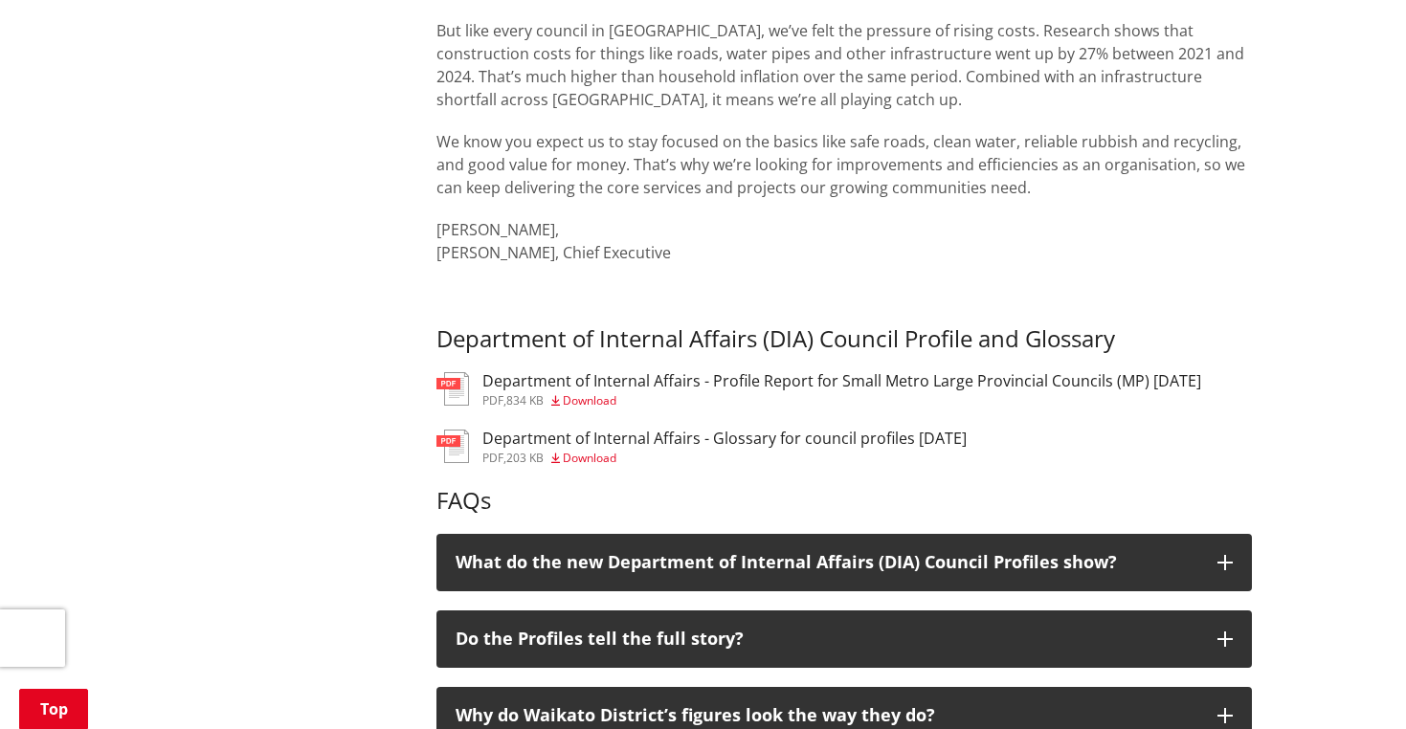
scroll to position [833, 0]
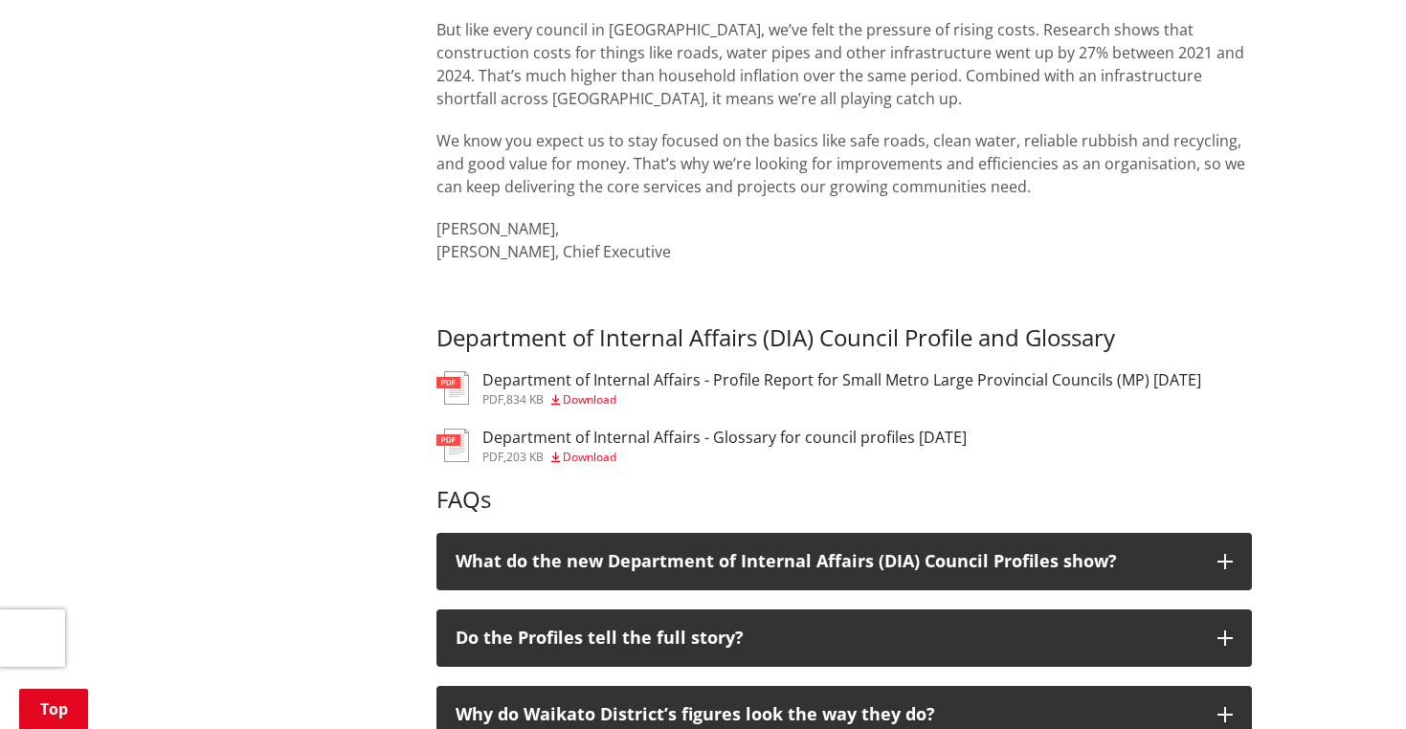
click at [595, 396] on span "Download" at bounding box center [590, 399] width 54 height 16
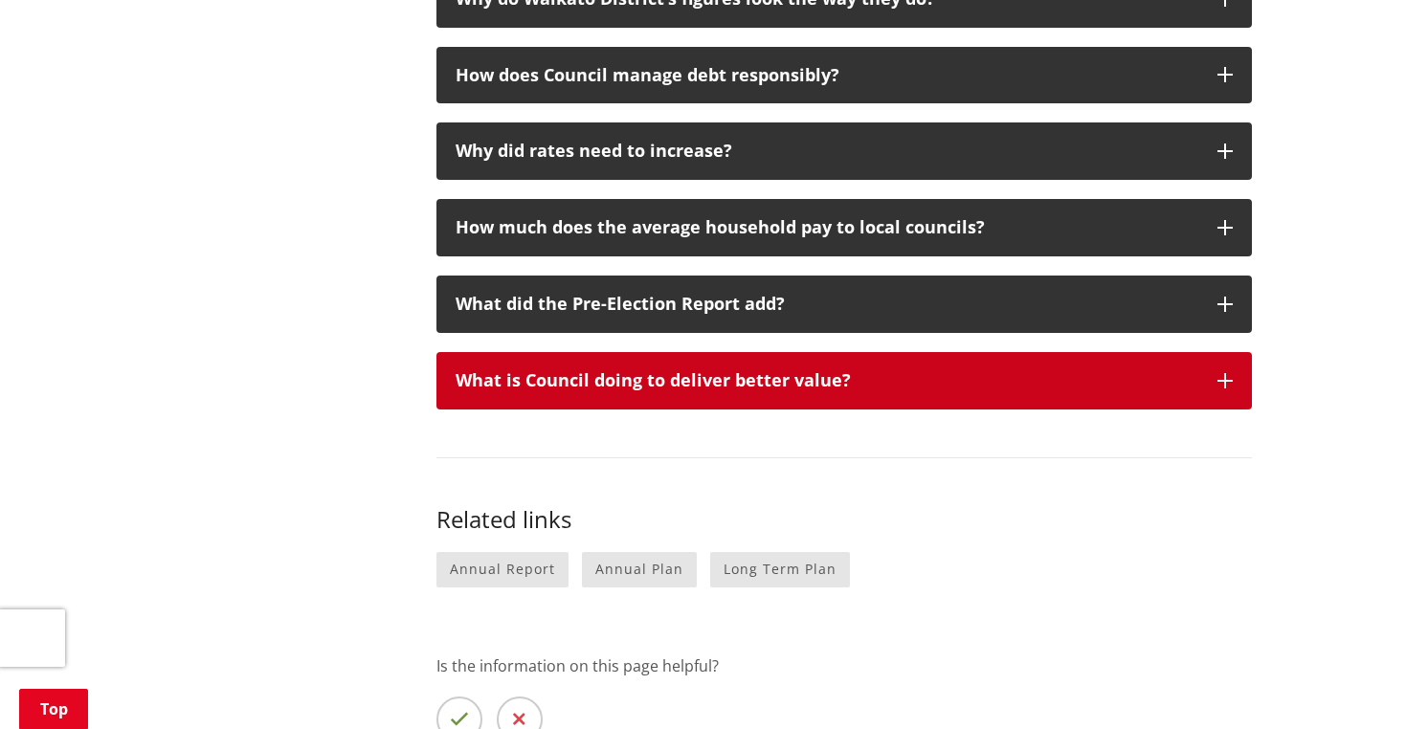
scroll to position [1552, 0]
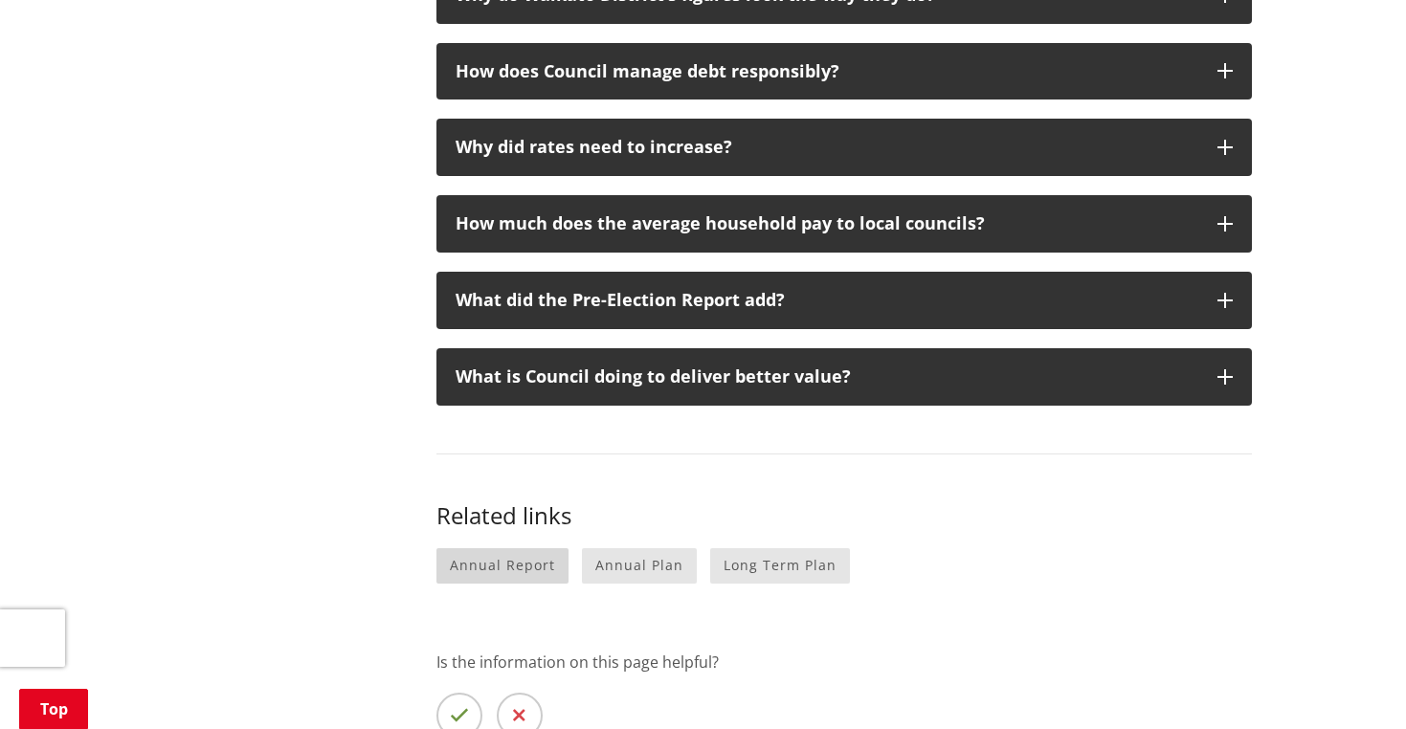
click at [531, 548] on link "Annual Report" at bounding box center [502, 565] width 132 height 35
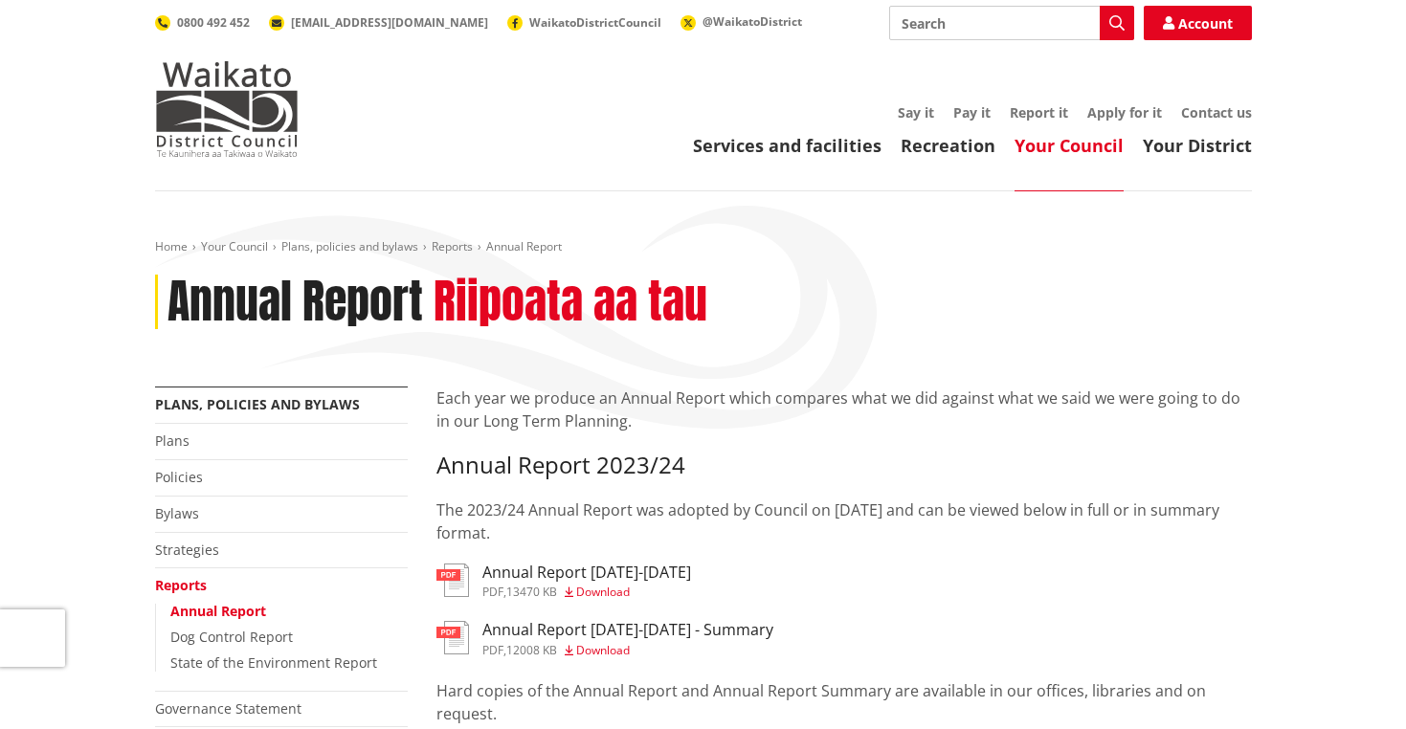
click at [607, 587] on span "Download" at bounding box center [603, 592] width 54 height 16
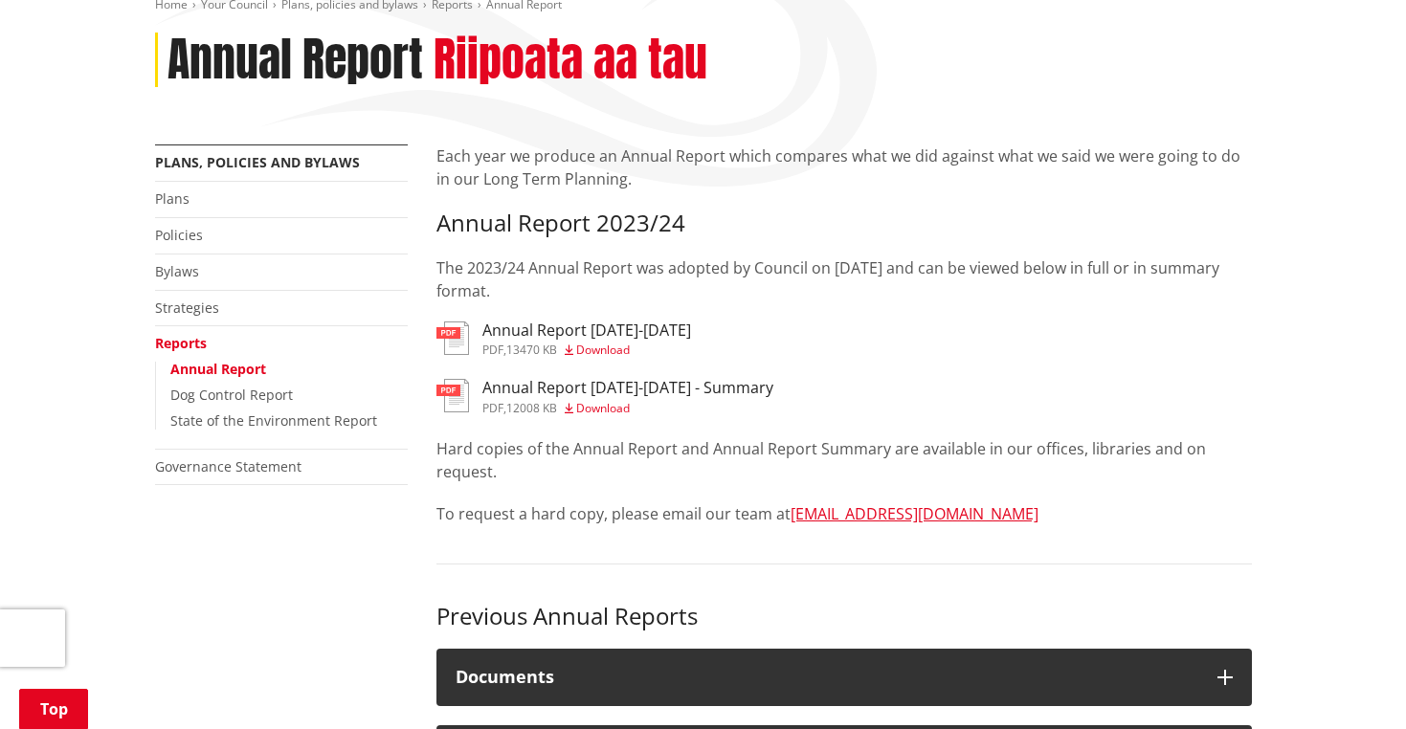
scroll to position [258, 0]
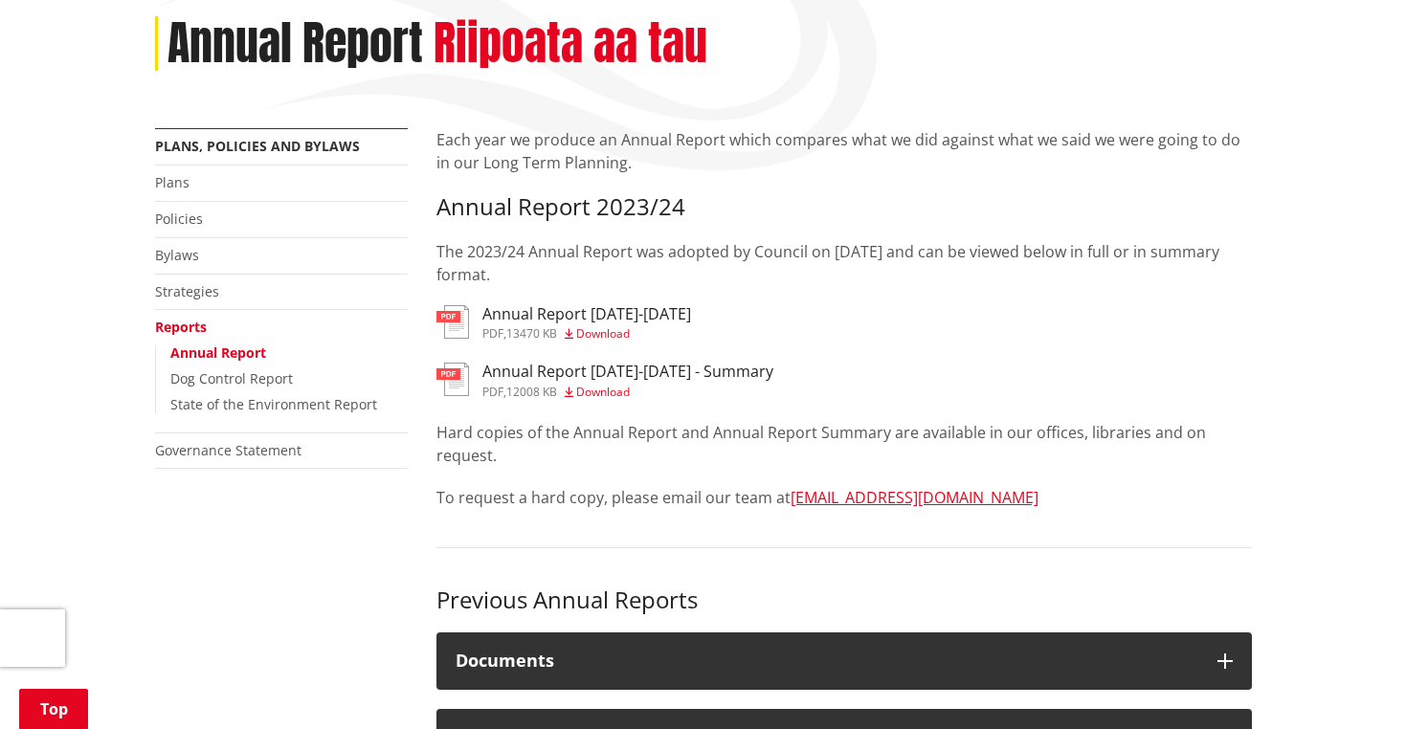
click at [612, 388] on span "Download" at bounding box center [603, 392] width 54 height 16
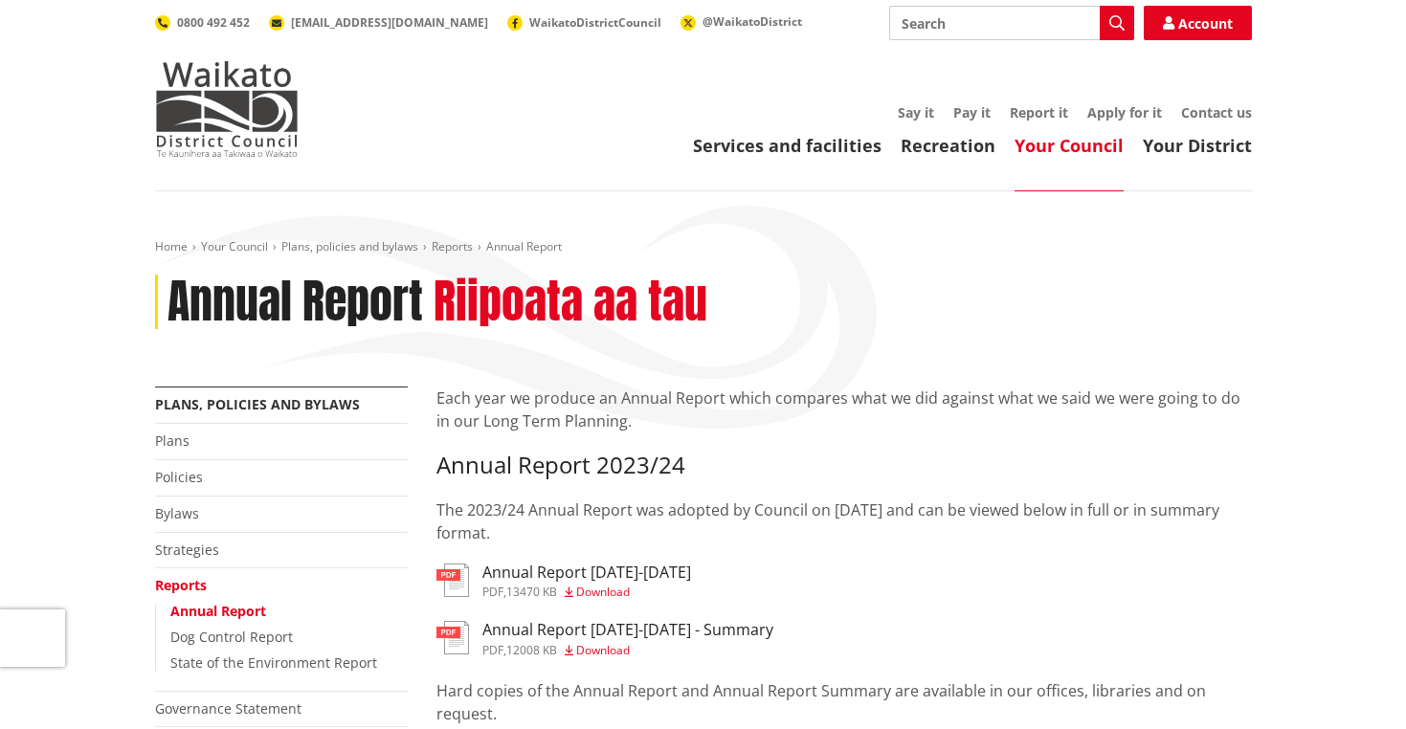
scroll to position [0, 0]
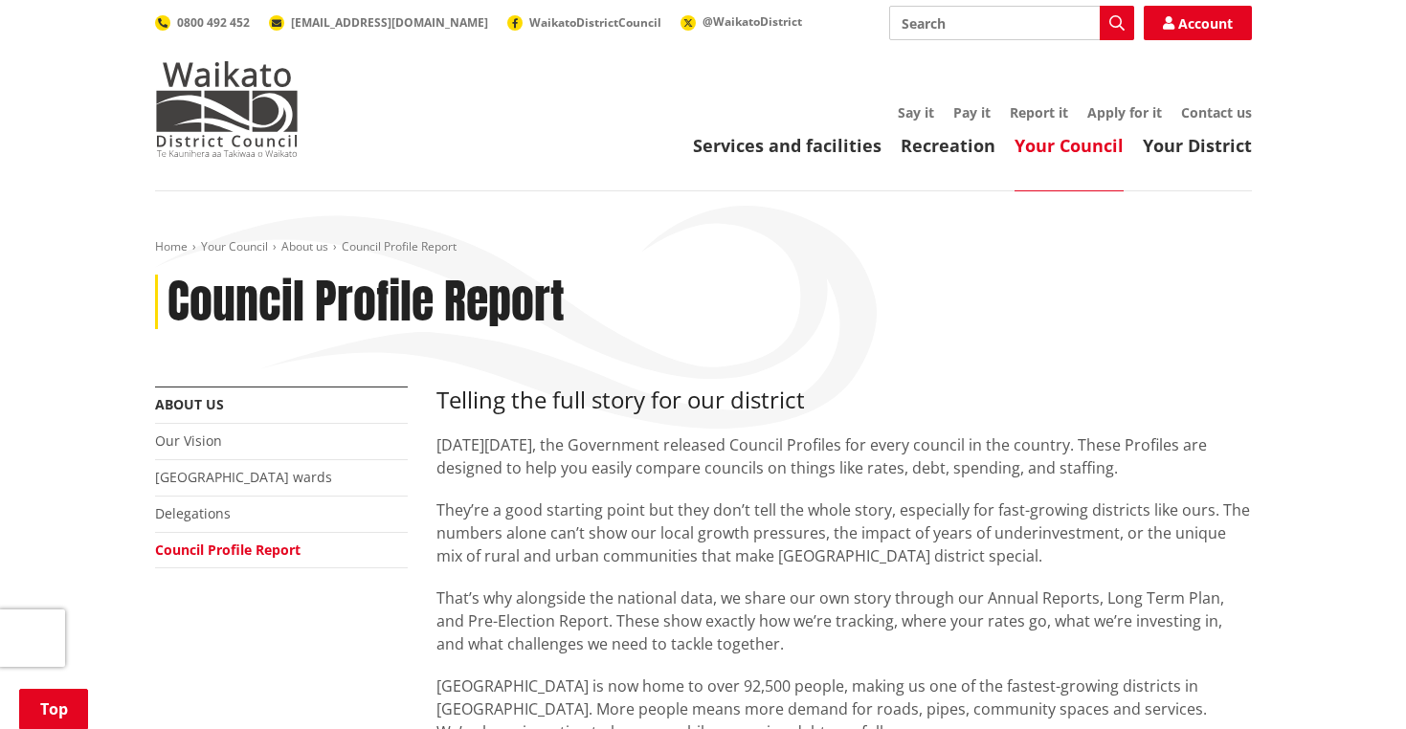
scroll to position [1552, 0]
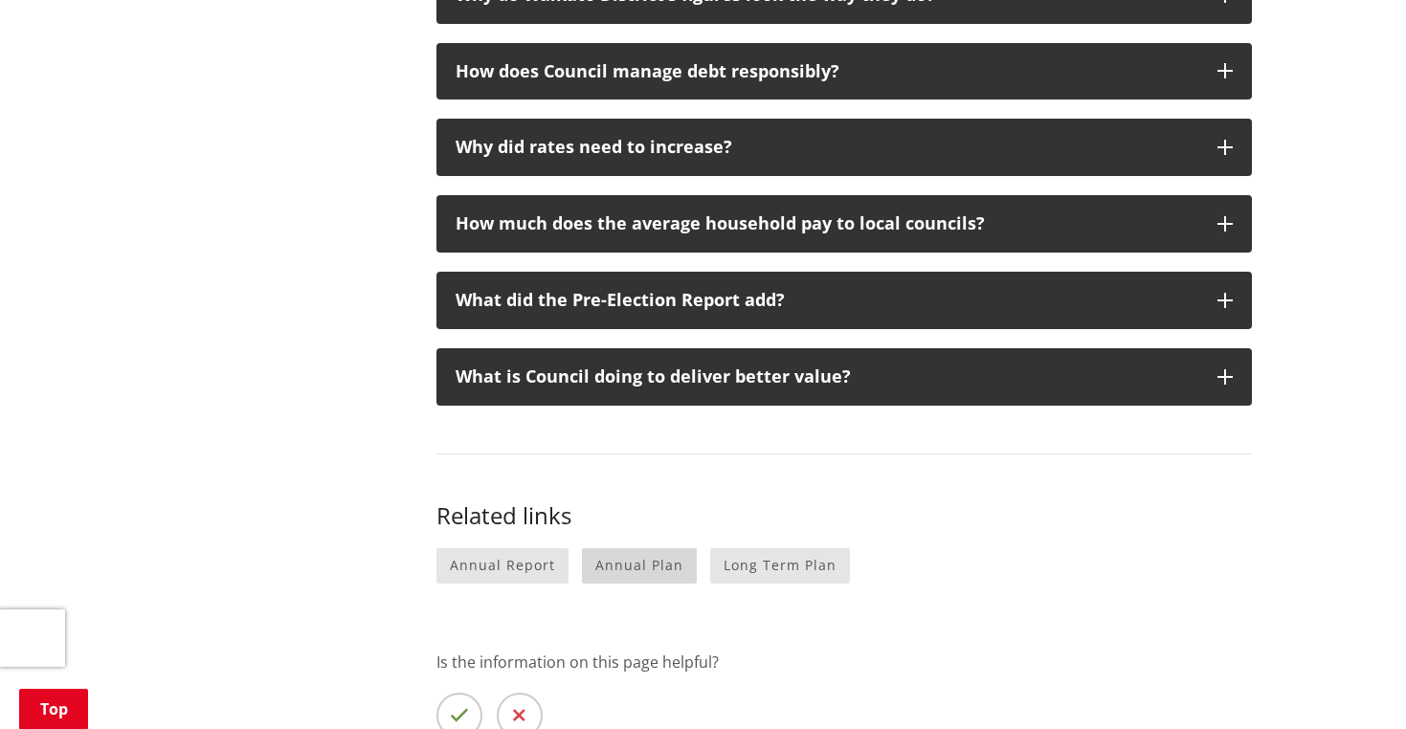
click at [635, 551] on link "Annual Plan" at bounding box center [639, 565] width 115 height 35
click at [771, 553] on link "Long Term Plan" at bounding box center [780, 565] width 140 height 35
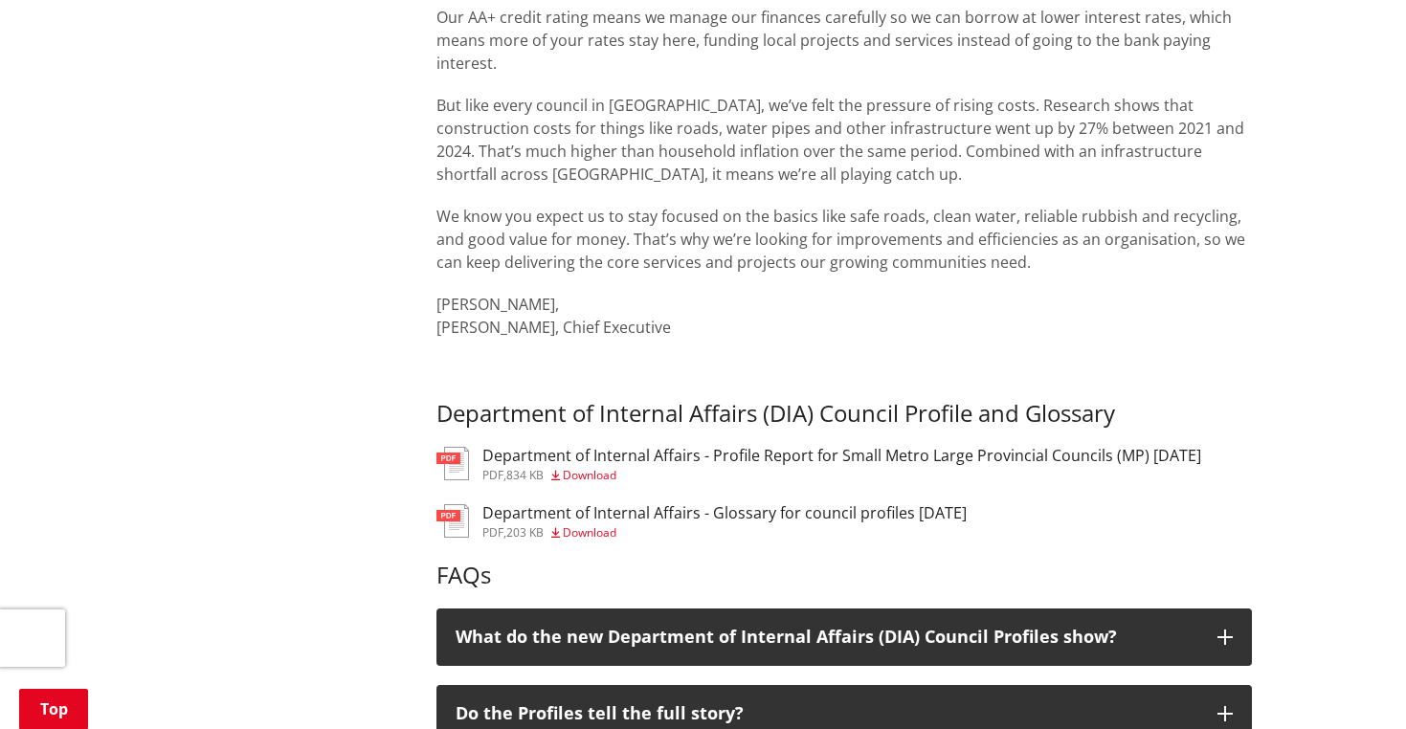
scroll to position [754, 0]
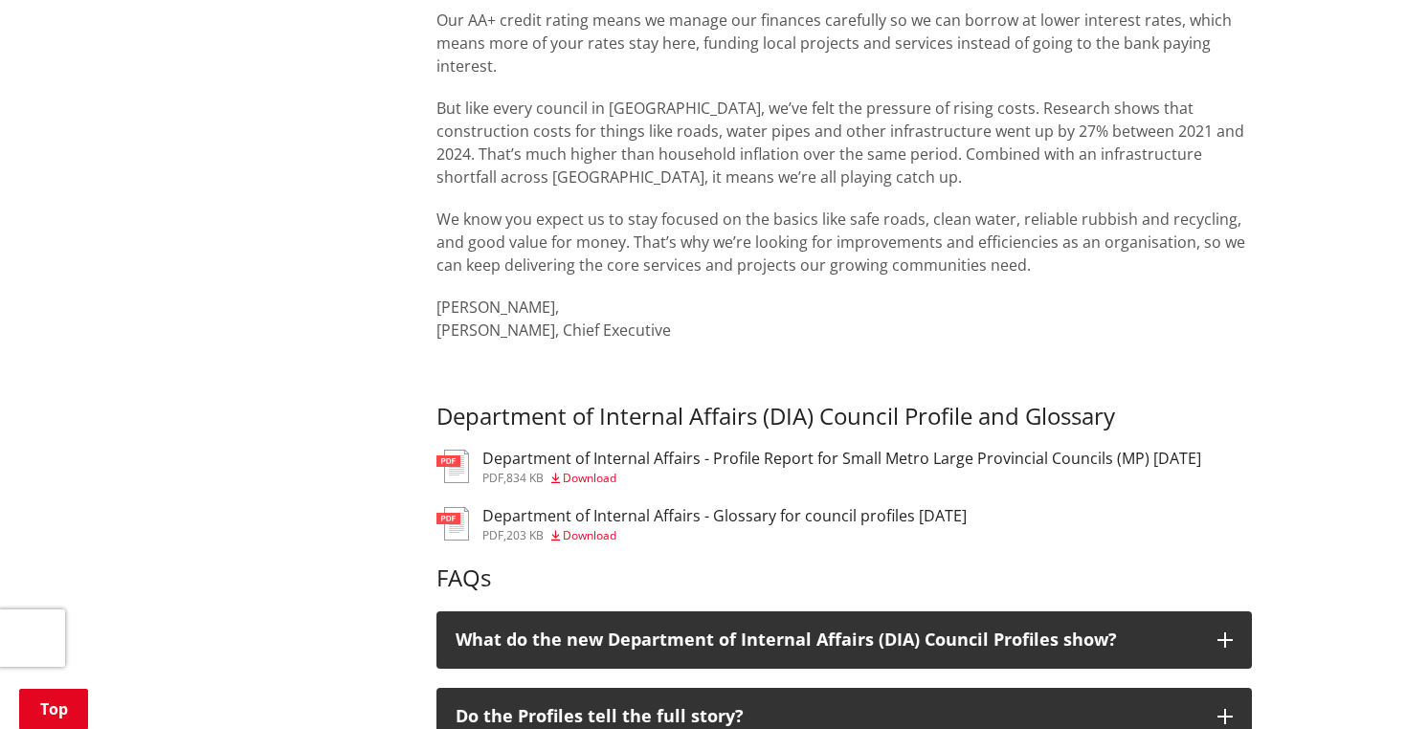
click at [613, 474] on span "Download" at bounding box center [590, 478] width 54 height 16
click at [604, 532] on span "Download" at bounding box center [590, 535] width 54 height 16
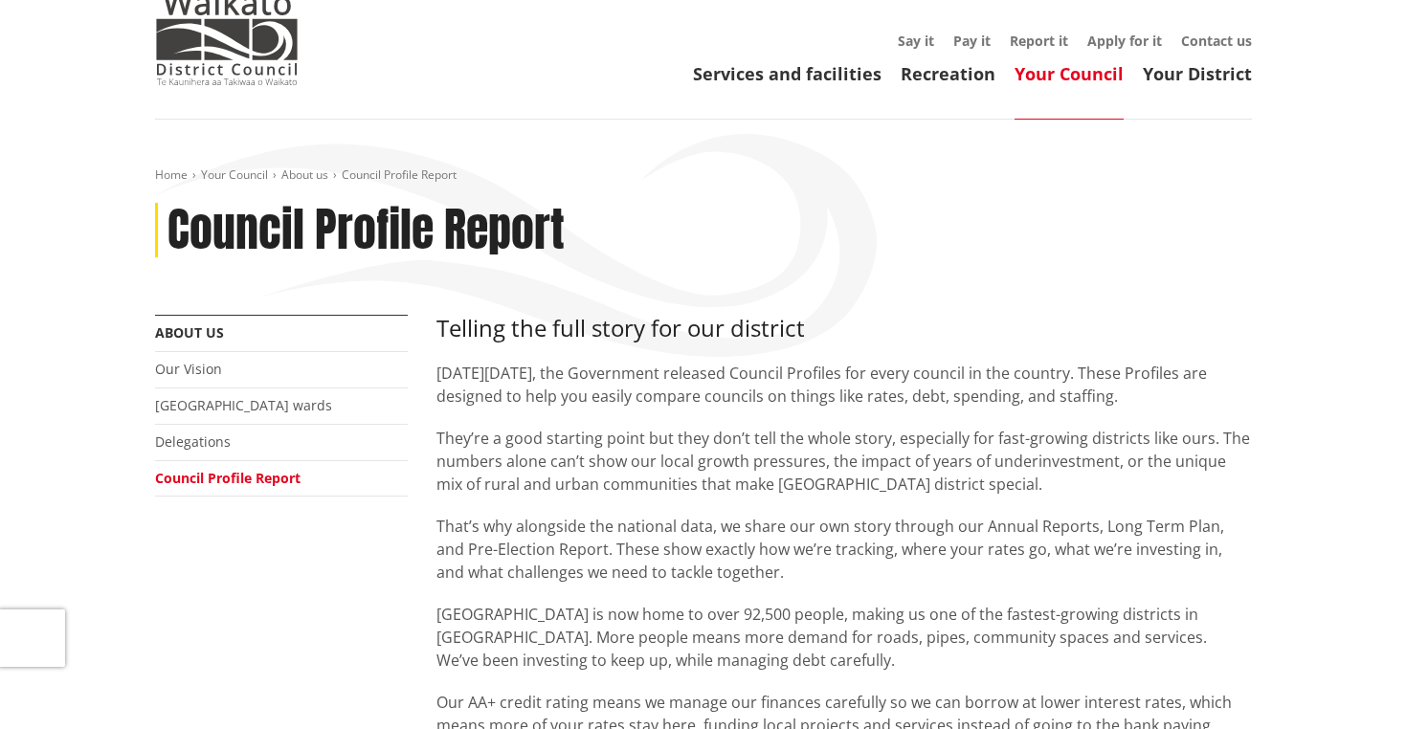
scroll to position [71, 0]
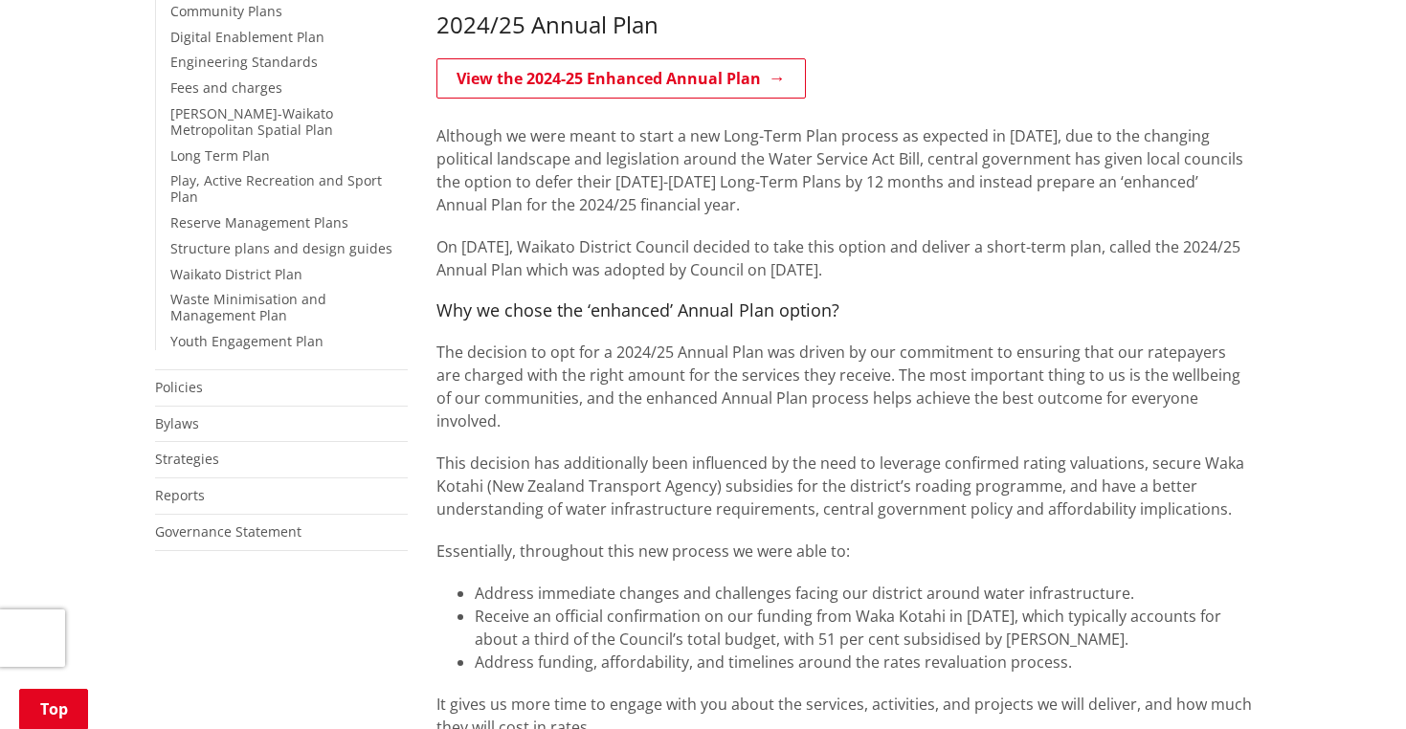
scroll to position [603, 0]
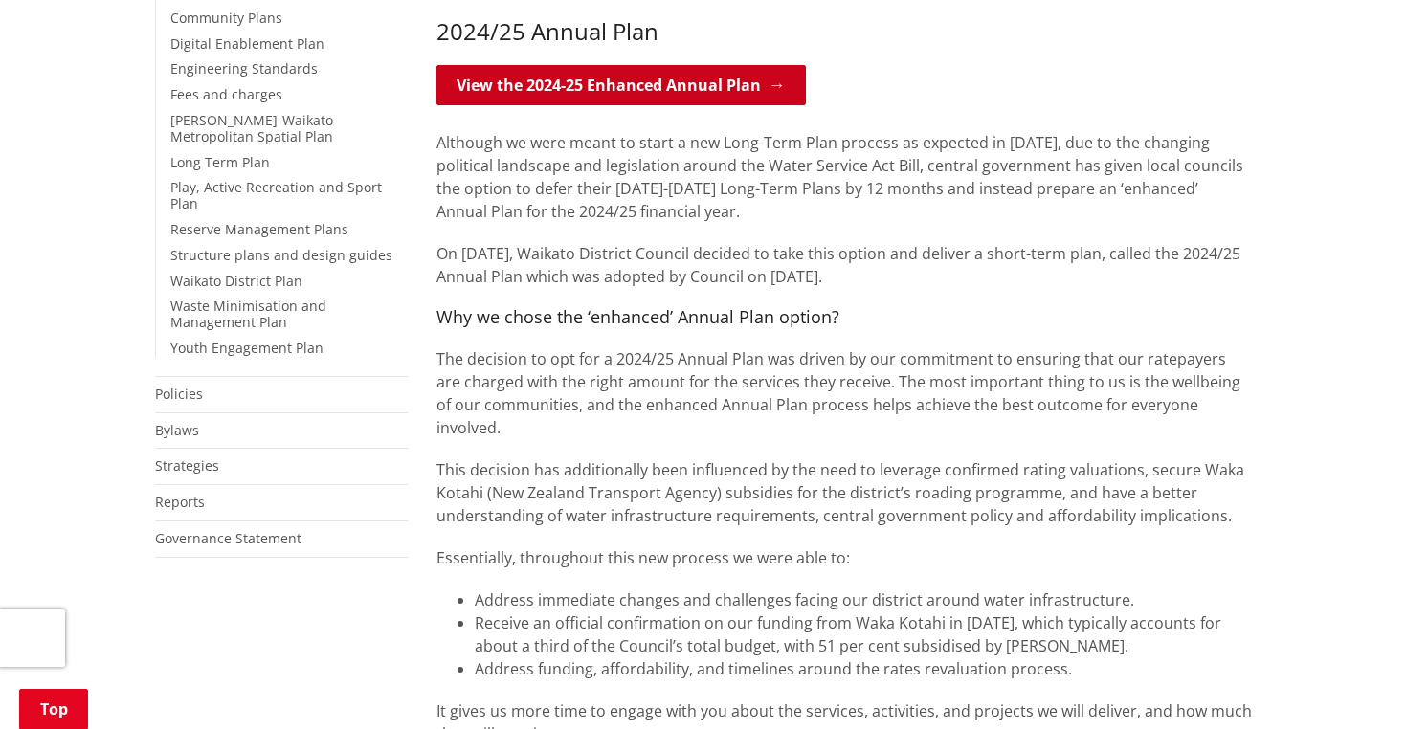
click at [655, 89] on link "View the 2024-25 Enhanced Annual Plan" at bounding box center [620, 85] width 369 height 40
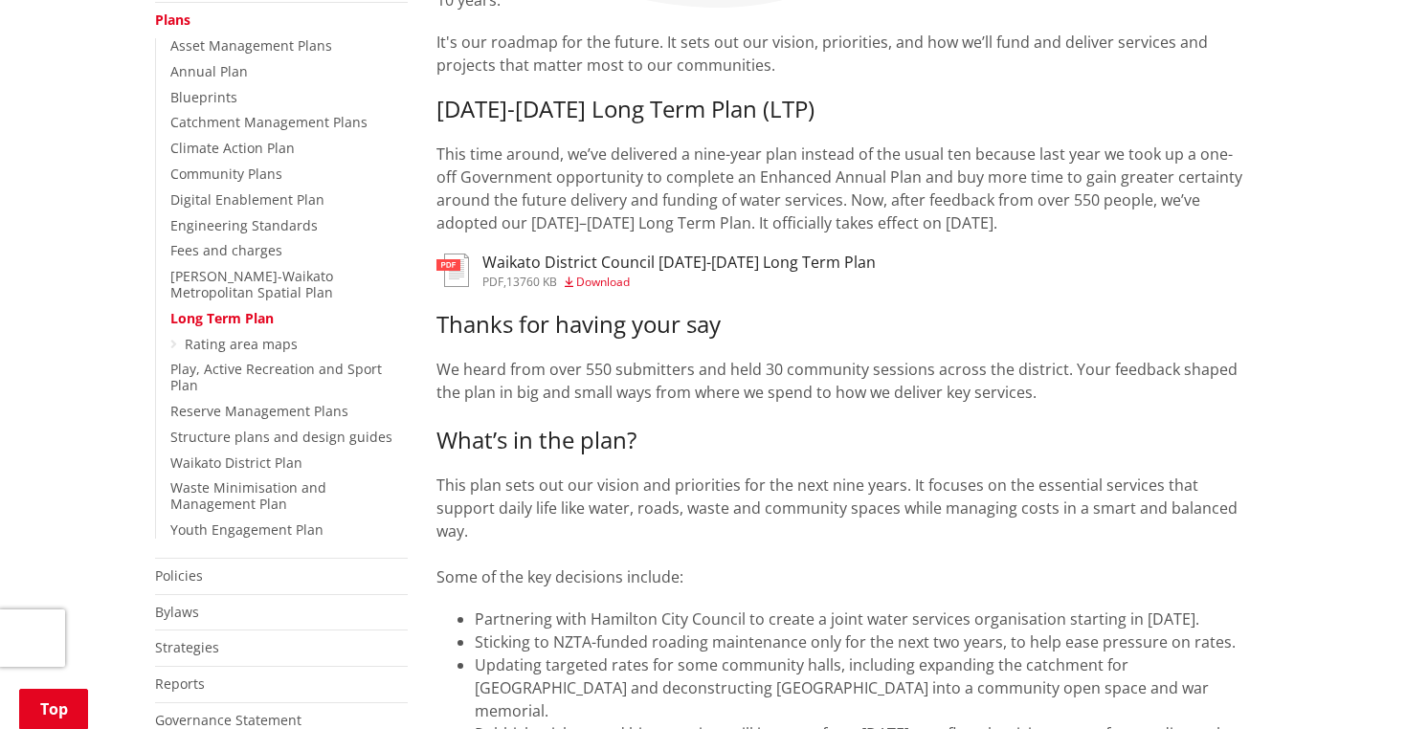
scroll to position [422, 0]
click at [613, 280] on span "Download" at bounding box center [603, 281] width 54 height 16
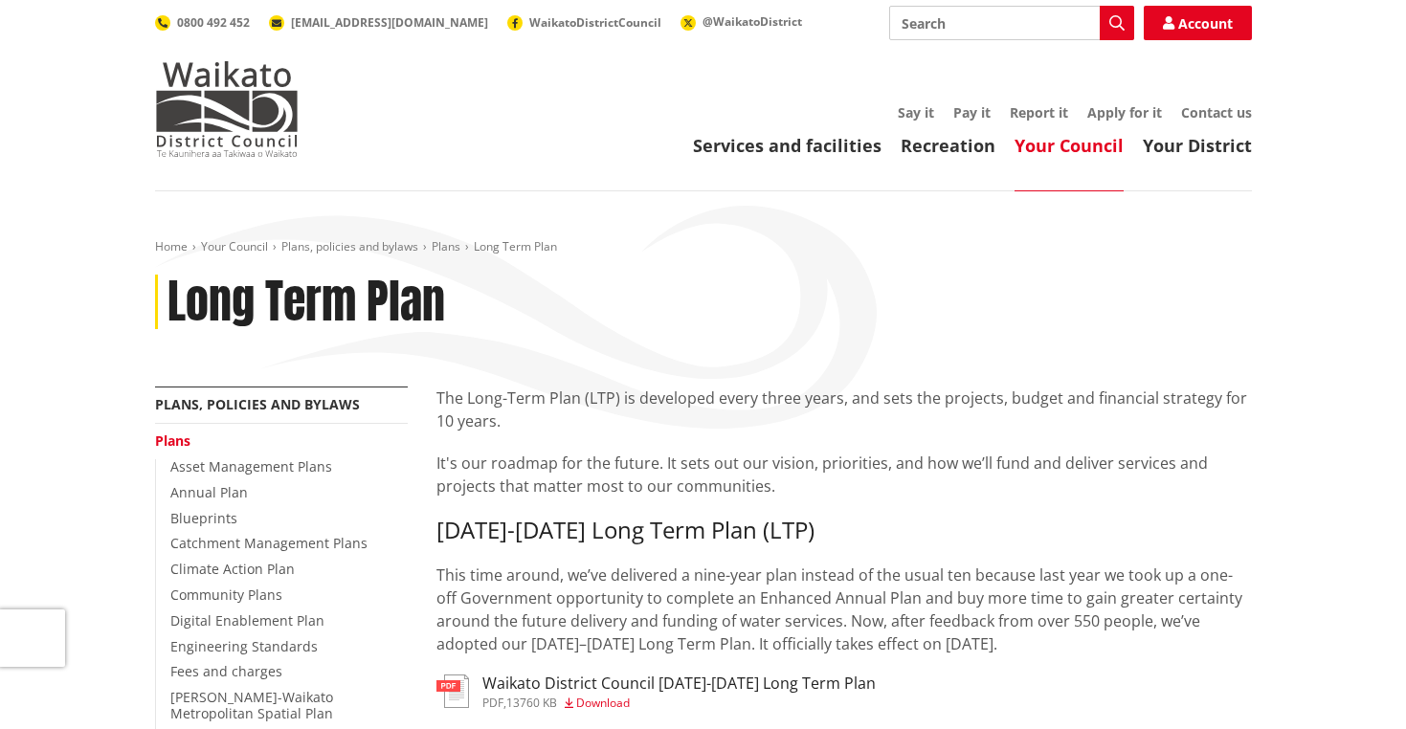
scroll to position [0, 0]
